Goal: Check status: Check status

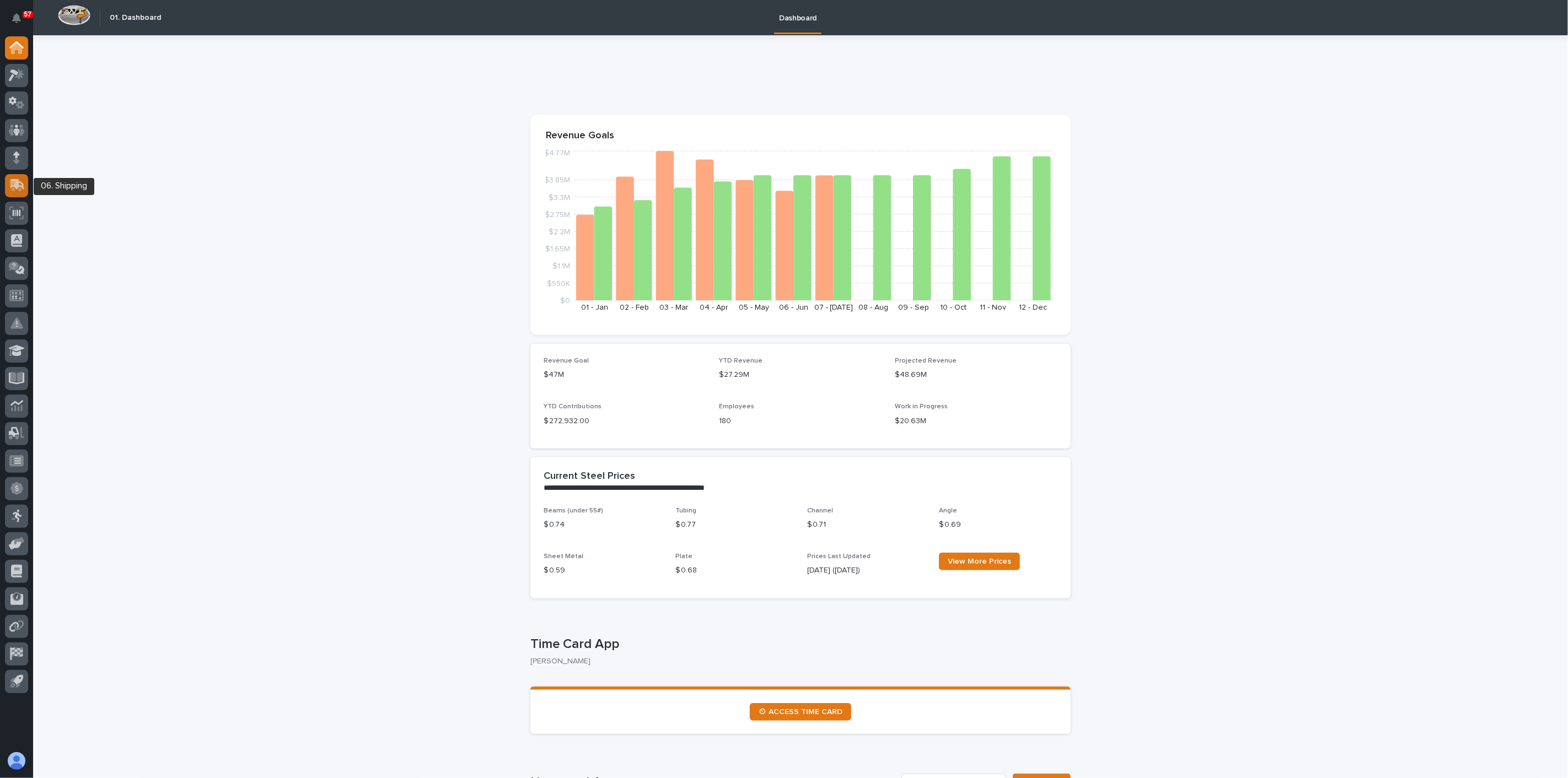
click at [21, 188] on icon at bounding box center [15, 186] width 13 height 11
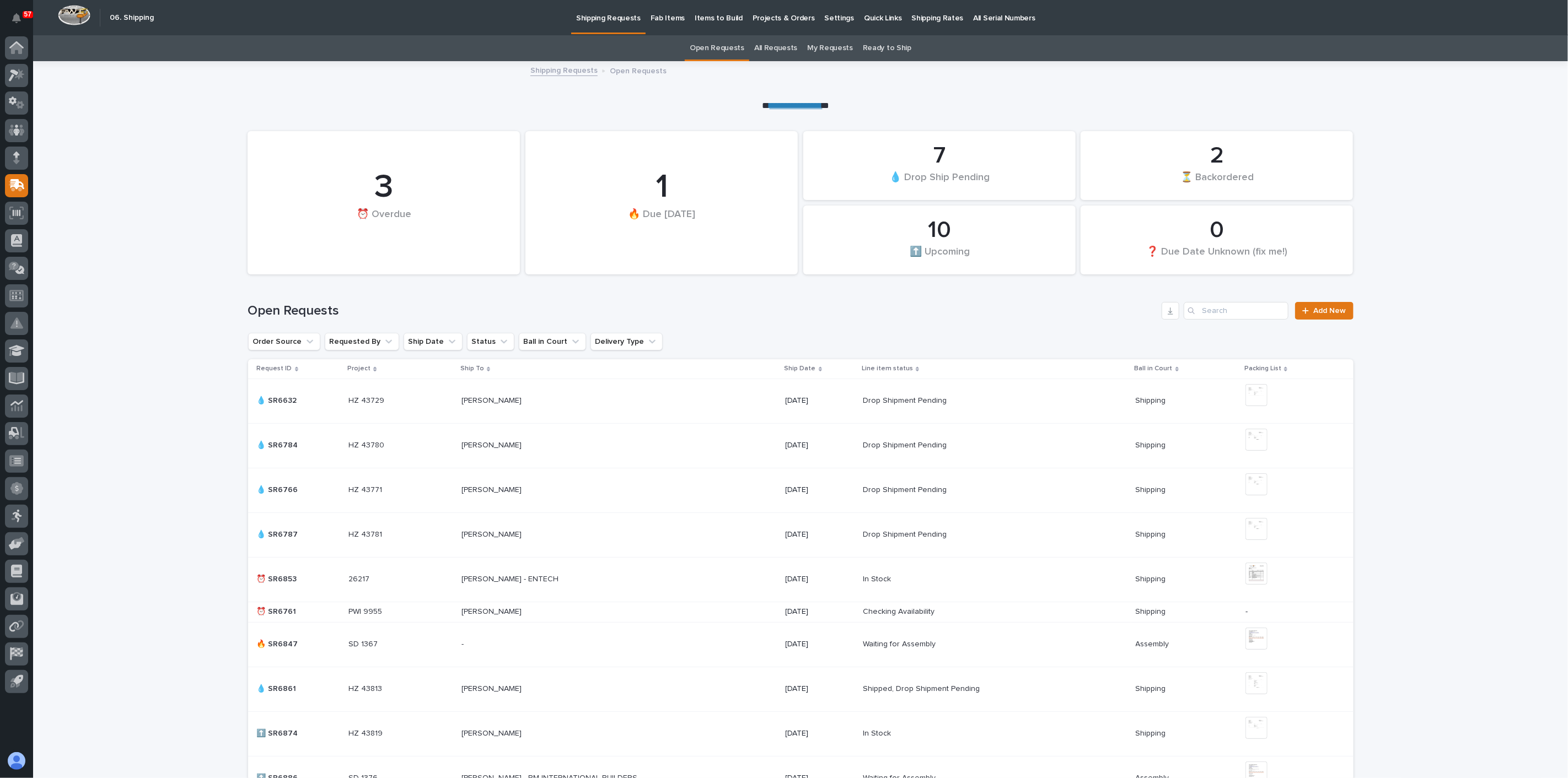
click at [776, 51] on link "All Requests" at bounding box center [776, 48] width 43 height 26
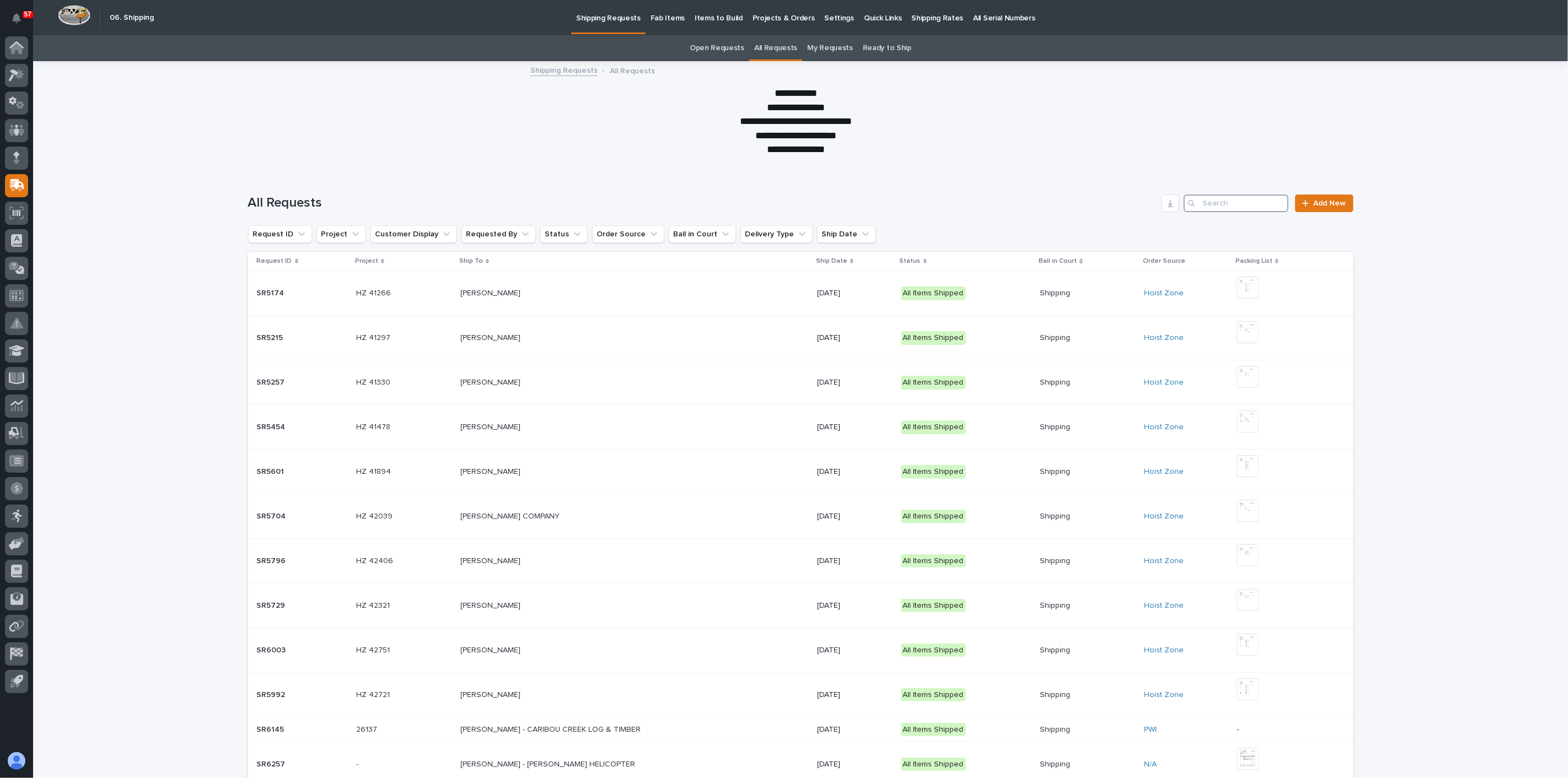
click at [1211, 202] on input "Search" at bounding box center [1236, 203] width 105 height 18
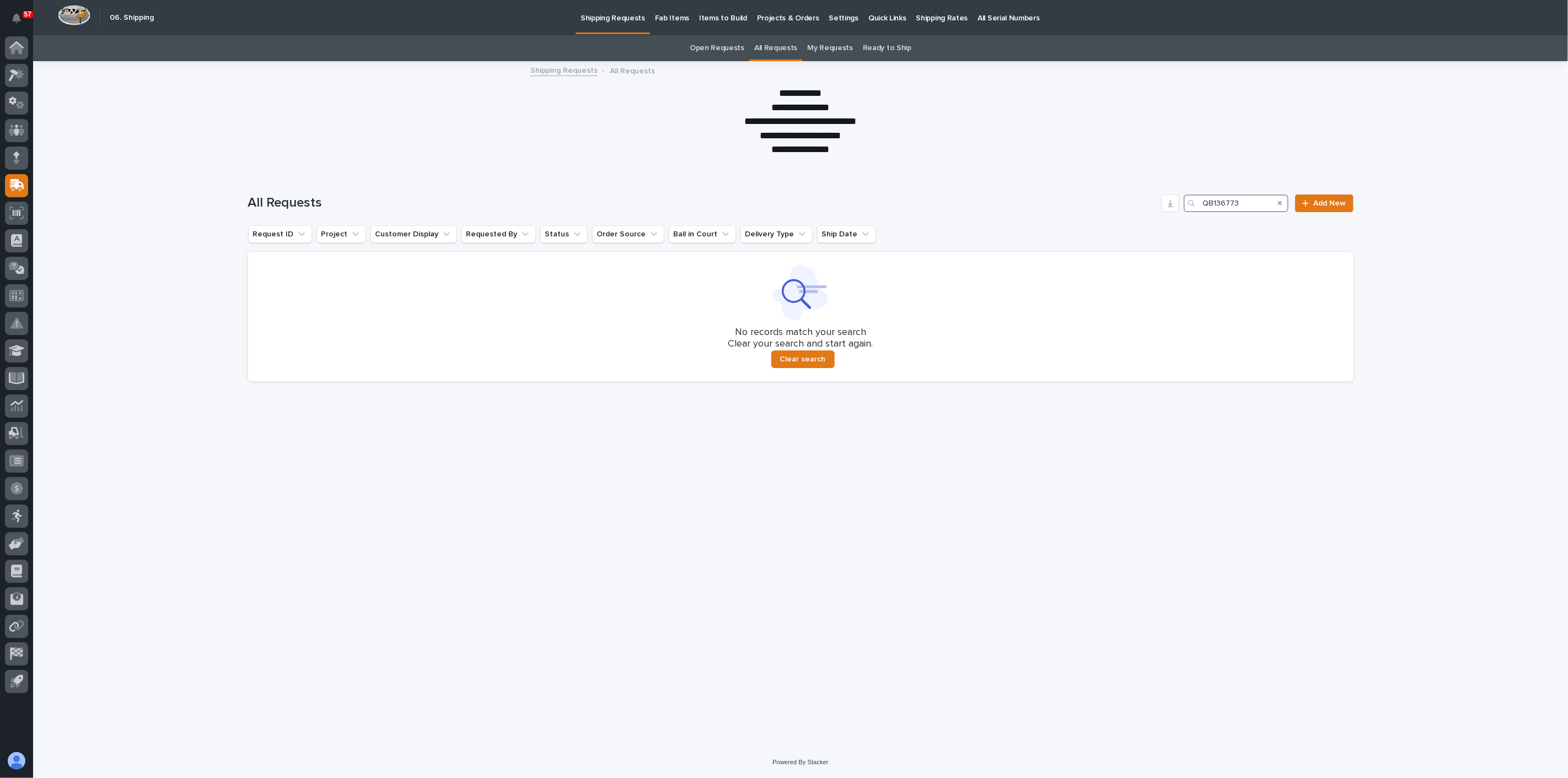
type input "QB136773"
click at [675, 15] on p "Fab Items" at bounding box center [672, 11] width 34 height 23
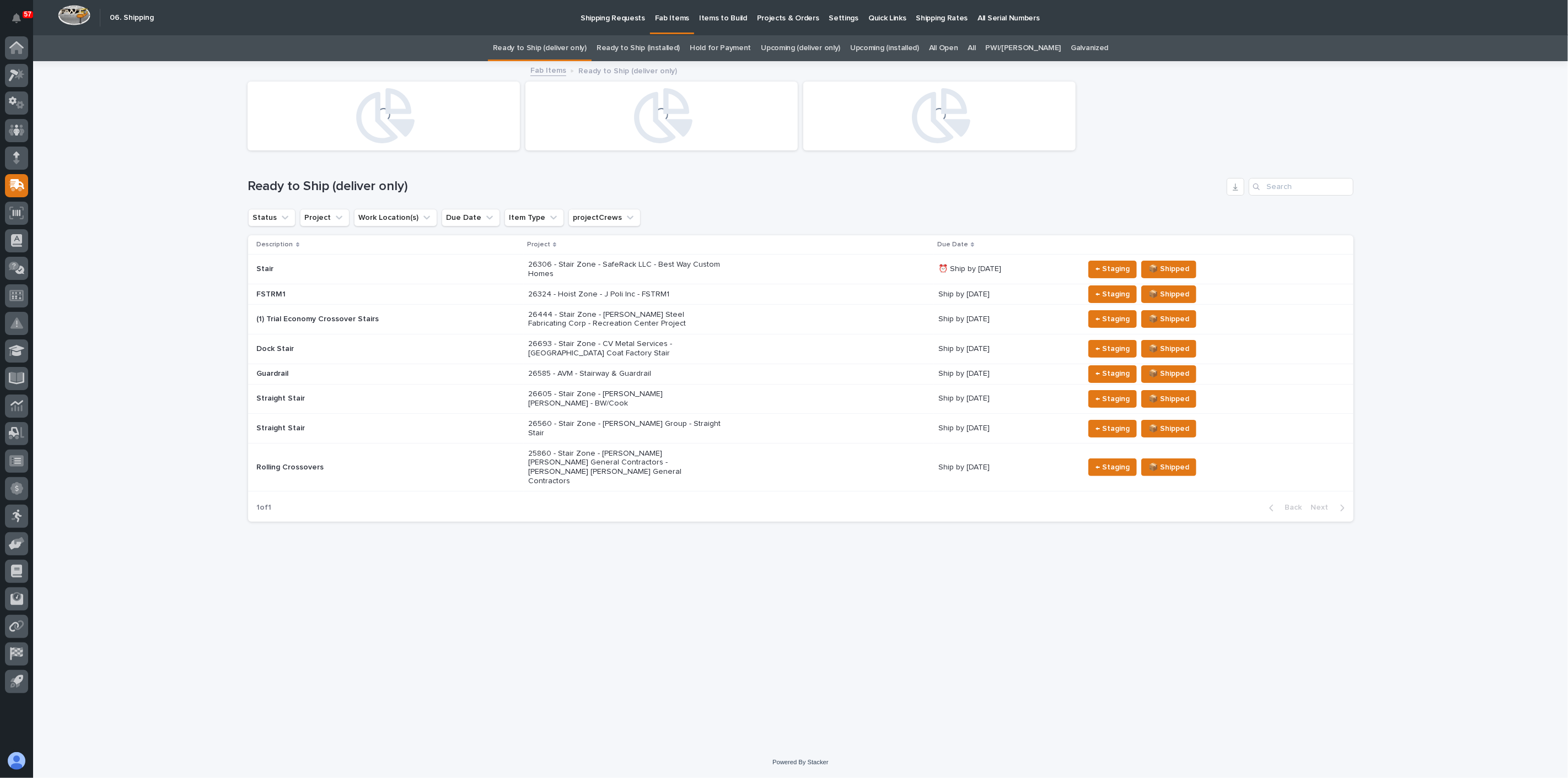
click at [976, 50] on link "All" at bounding box center [972, 48] width 8 height 26
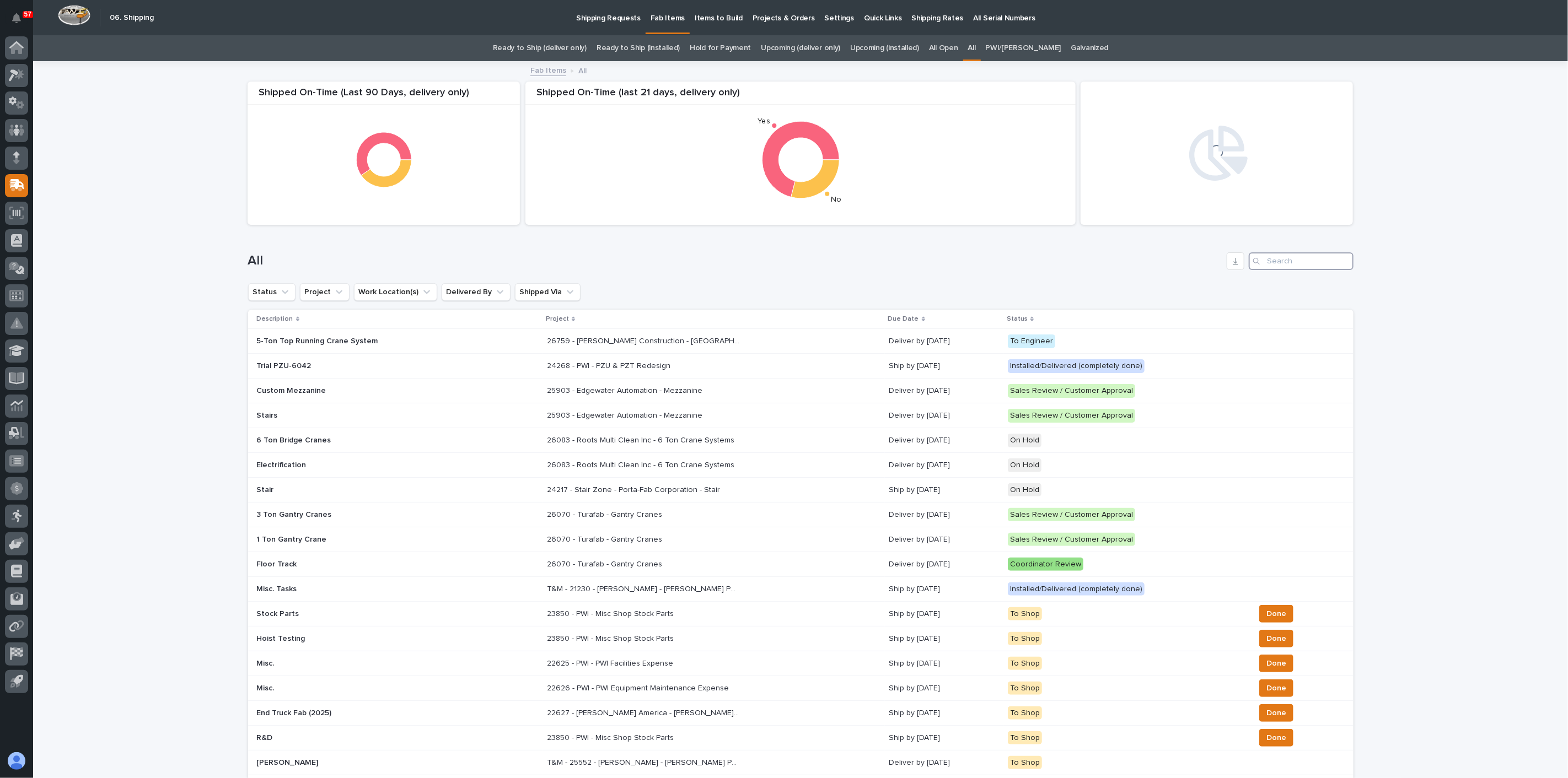
click at [1269, 256] on input "Search" at bounding box center [1301, 261] width 105 height 18
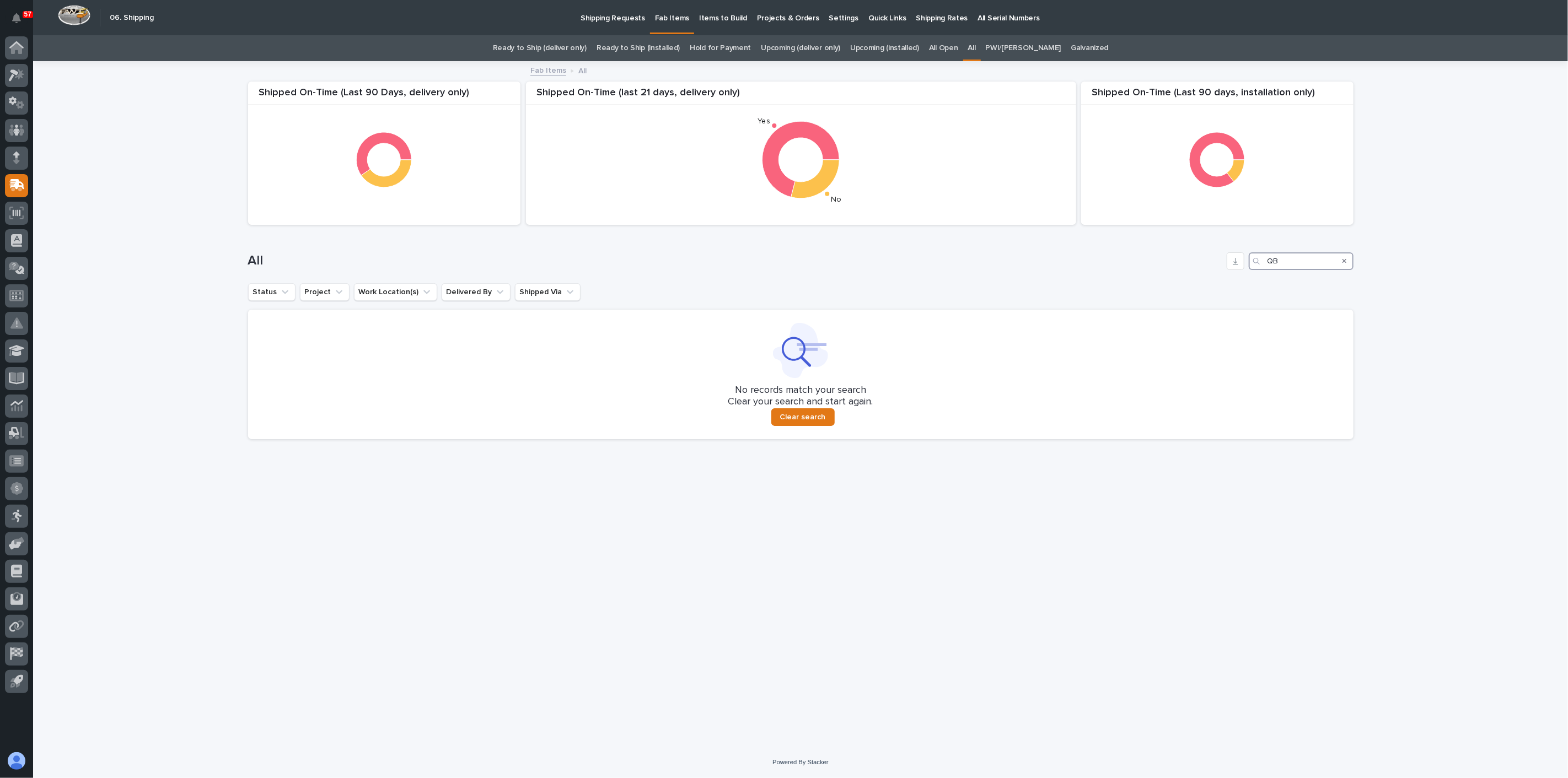
type input "QB"
click at [626, 14] on p "Shipping Requests" at bounding box center [613, 11] width 64 height 23
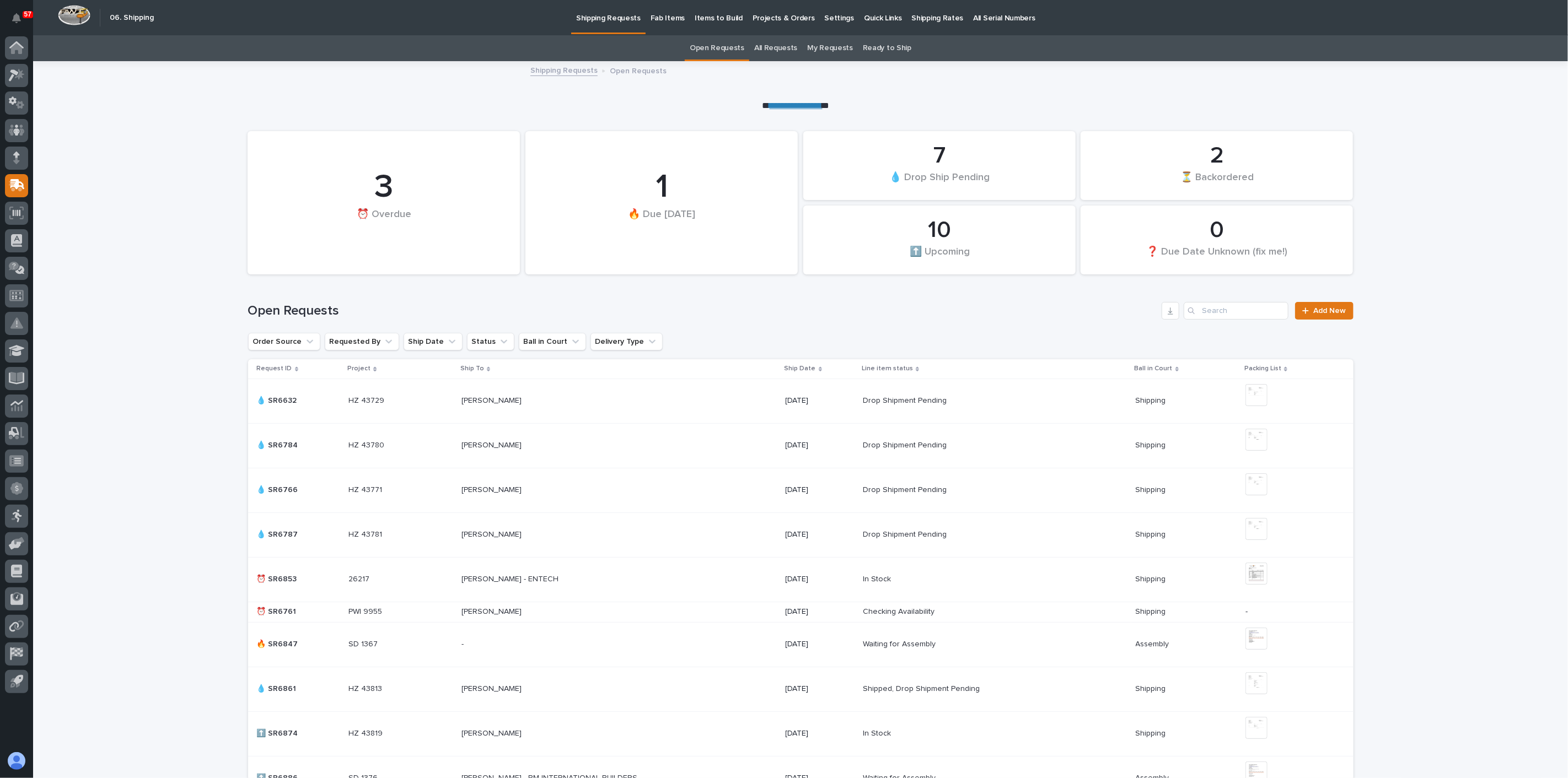
click at [750, 44] on div "All Requests" at bounding box center [776, 48] width 53 height 26
click at [757, 45] on link "All Requests" at bounding box center [776, 48] width 43 height 26
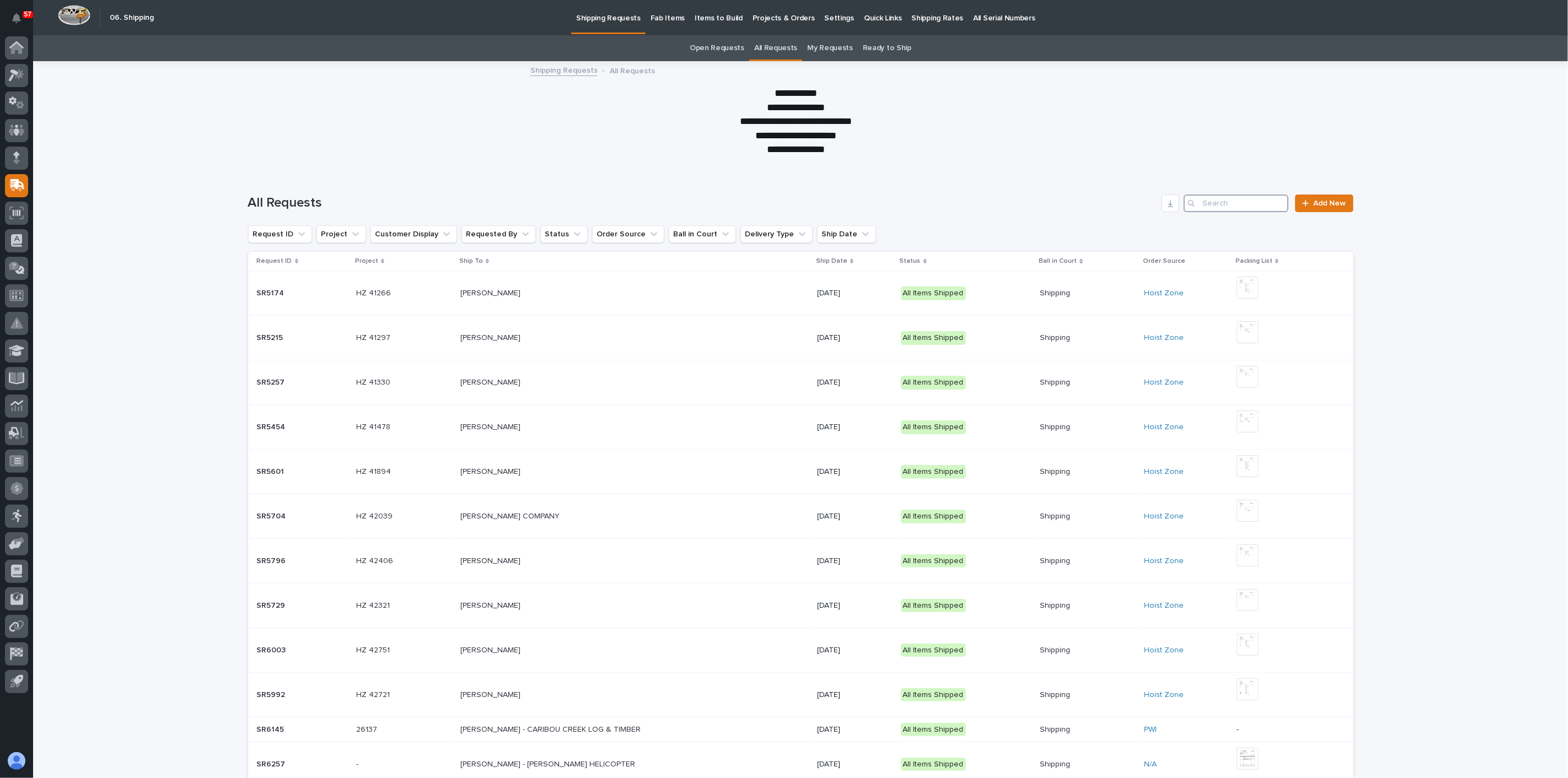
click at [1212, 200] on input "Search" at bounding box center [1236, 203] width 105 height 18
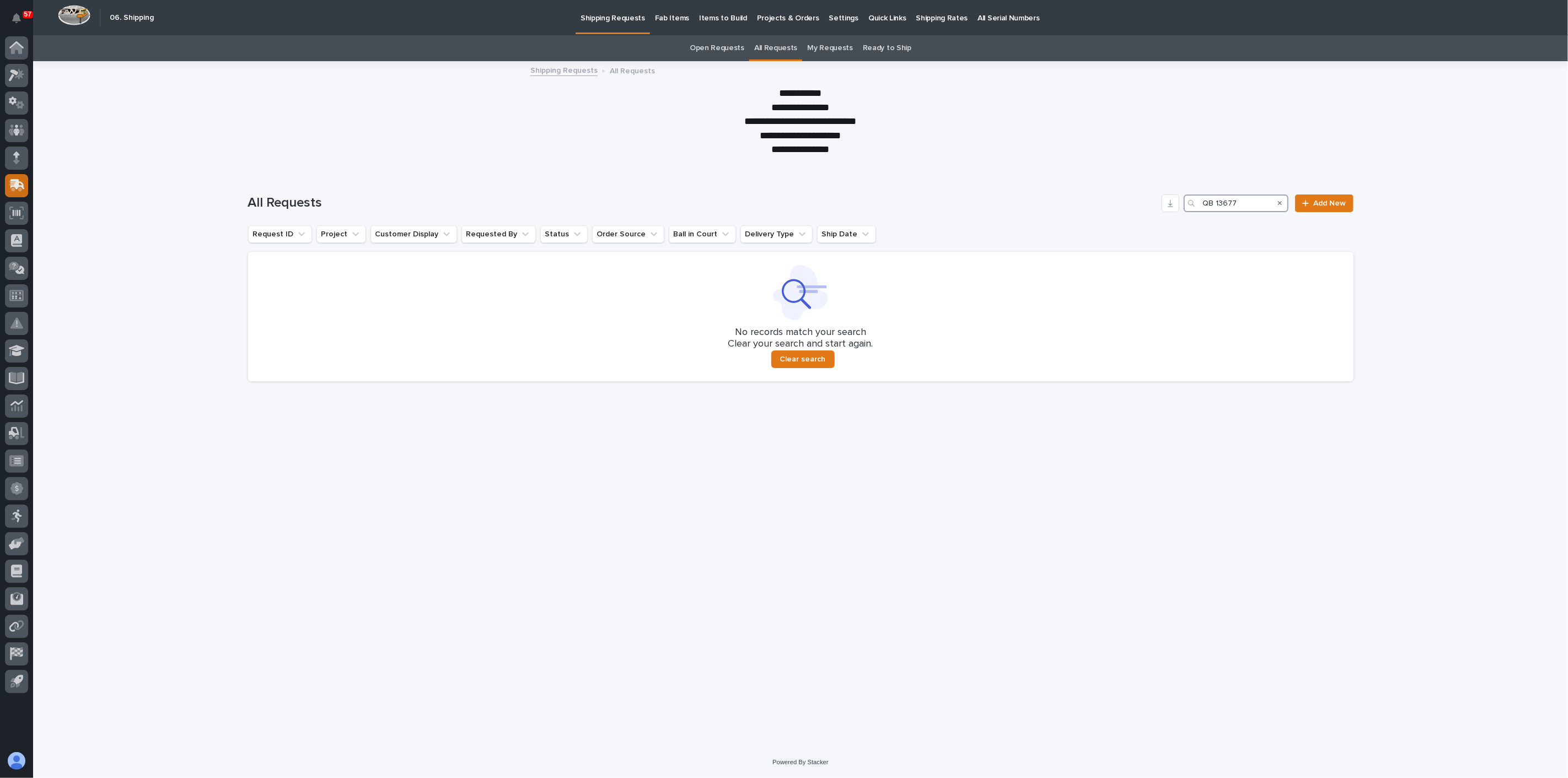
type input "QB 13677"
